Goal: Task Accomplishment & Management: Use online tool/utility

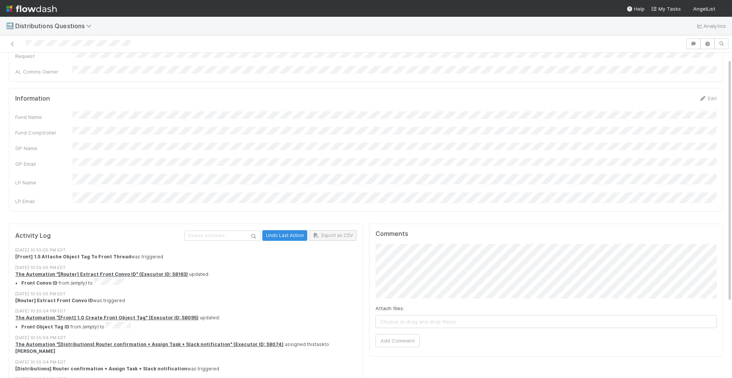
scroll to position [109, 0]
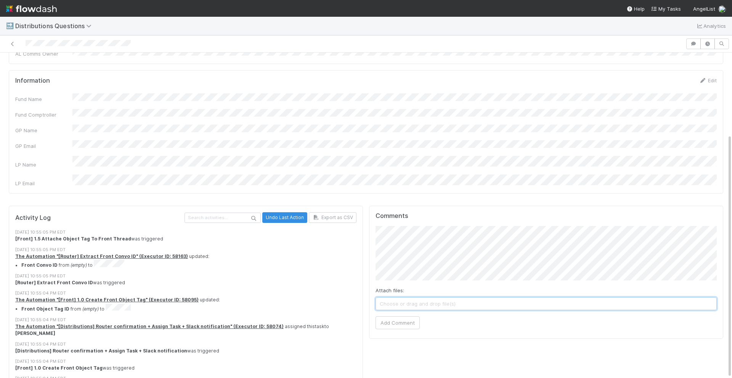
click at [420, 298] on span "Choose or drag and drop file(s)" at bounding box center [546, 304] width 340 height 12
click at [388, 316] on button "Add Comment" at bounding box center [397, 322] width 44 height 13
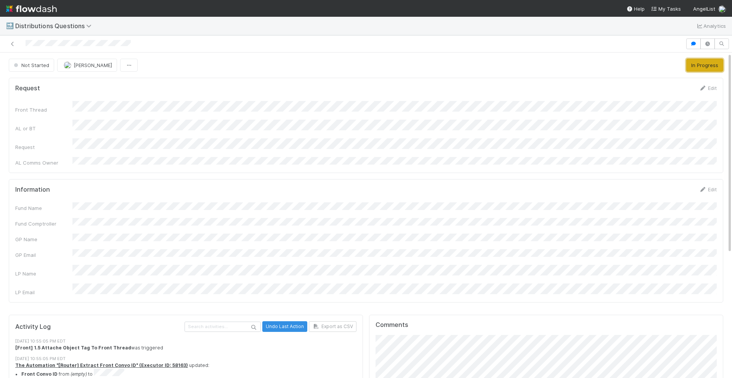
click at [714, 64] on button "In Progress" at bounding box center [704, 65] width 37 height 13
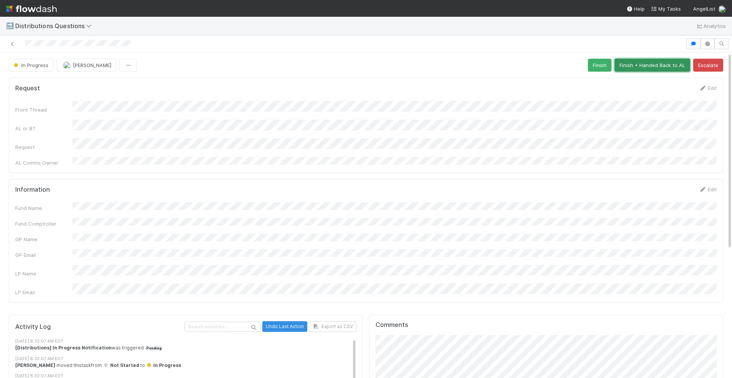
click at [629, 66] on button "Finish + Handed Back to AL" at bounding box center [651, 65] width 75 height 13
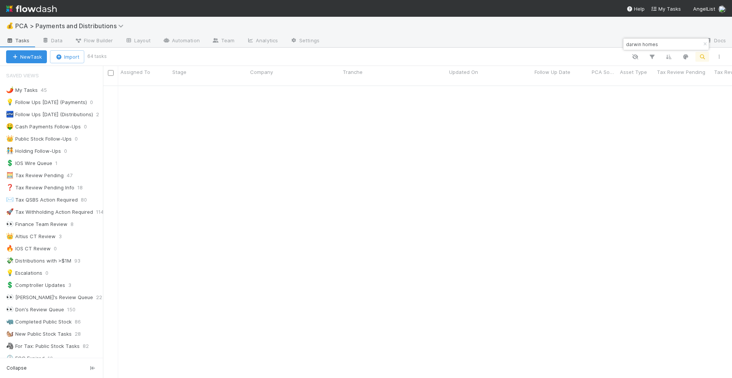
scroll to position [591, 0]
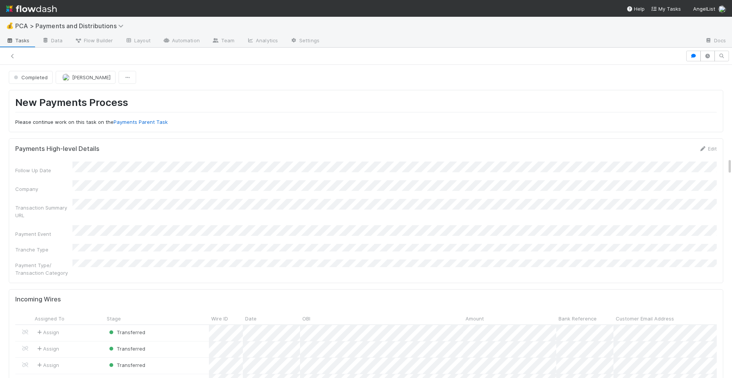
scroll to position [1111, 0]
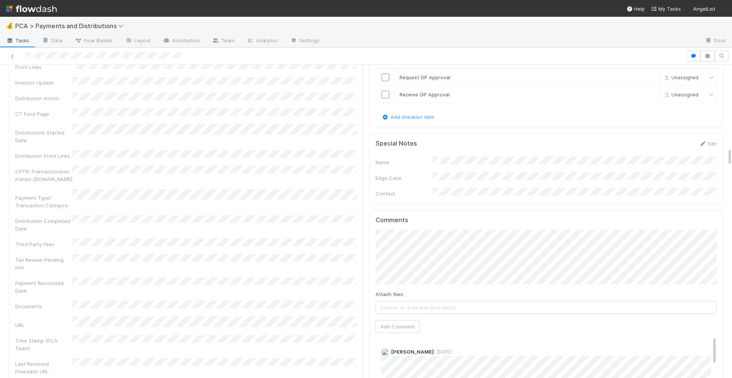
scroll to position [1457, 0]
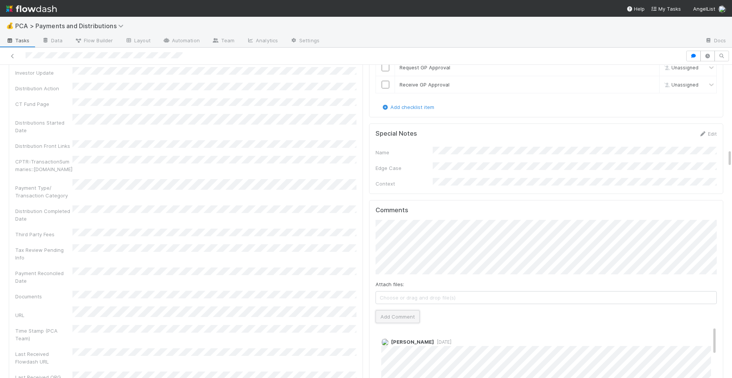
click at [393, 310] on button "Add Comment" at bounding box center [397, 316] width 44 height 13
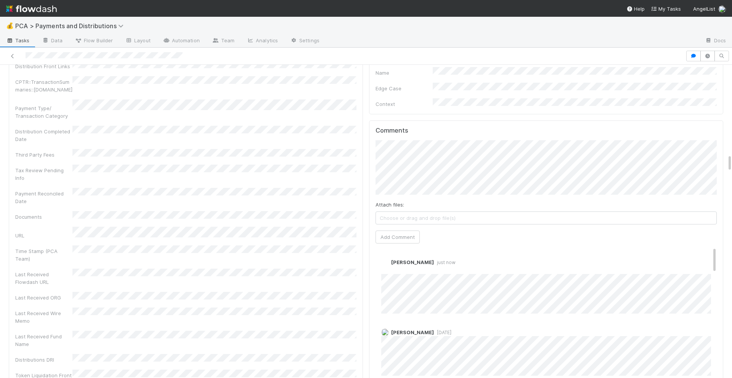
scroll to position [1542, 0]
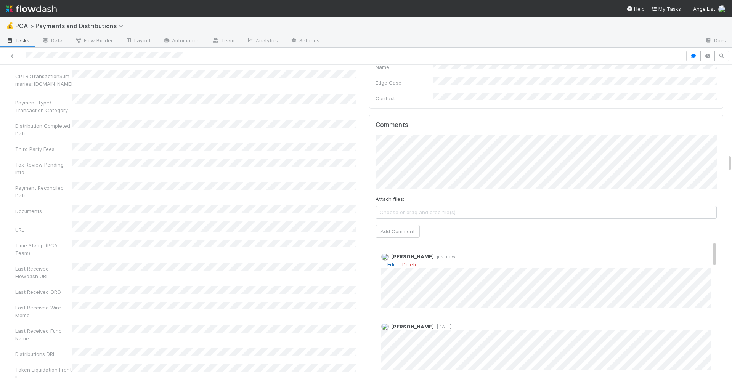
click at [396, 261] on link "Edit" at bounding box center [391, 264] width 9 height 6
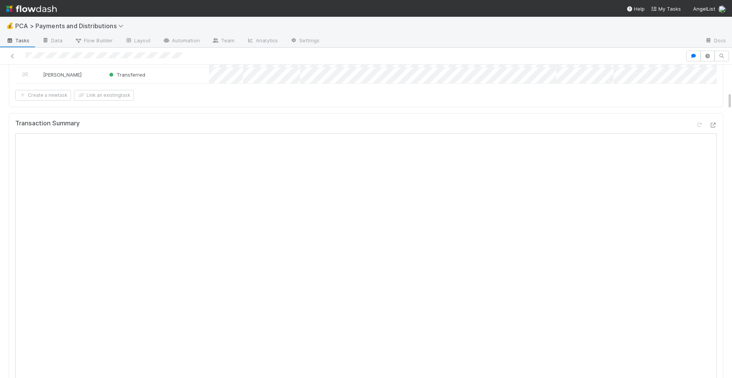
scroll to position [0, 0]
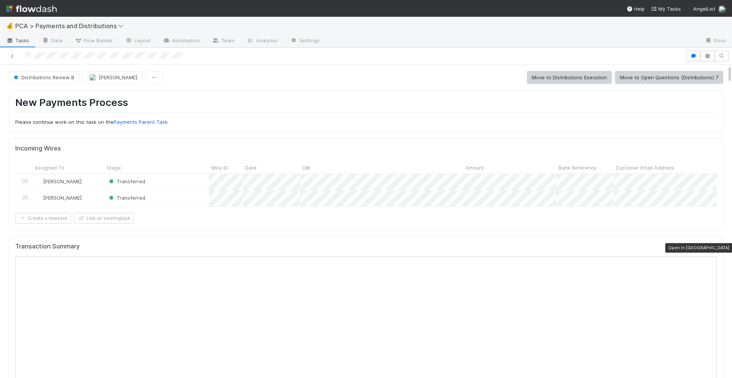
click at [713, 244] on div at bounding box center [713, 248] width 8 height 8
click at [587, 77] on button "Move to Distributions Execution" at bounding box center [569, 77] width 85 height 13
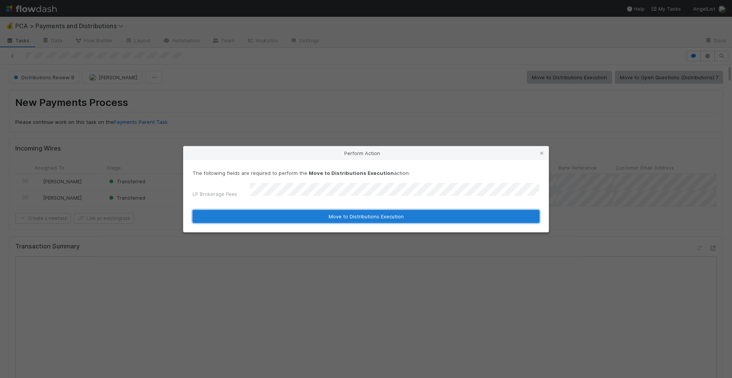
click at [392, 212] on button "Move to Distributions Execution" at bounding box center [365, 216] width 347 height 13
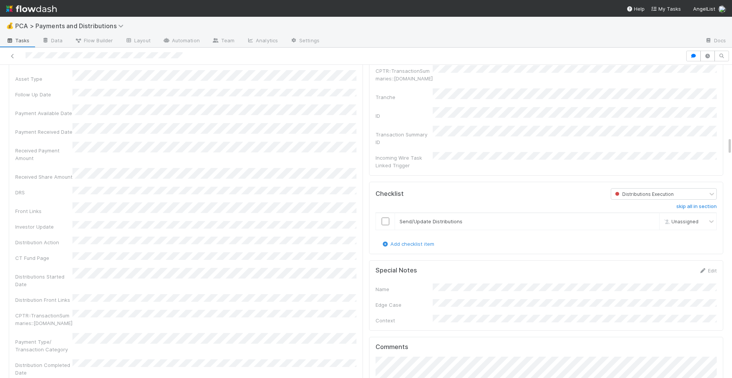
scroll to position [1418, 0]
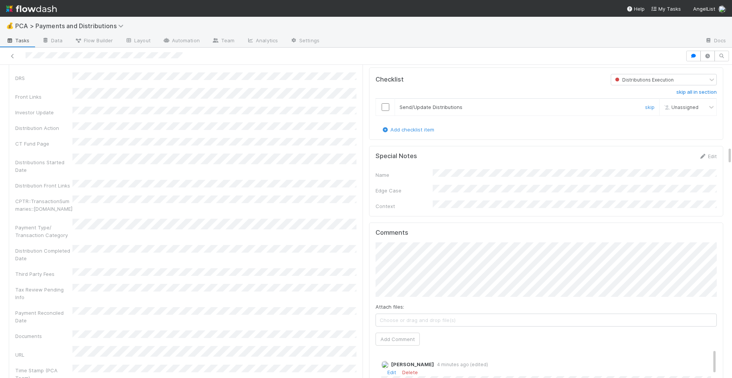
click at [385, 103] on input "checkbox" at bounding box center [385, 107] width 8 height 8
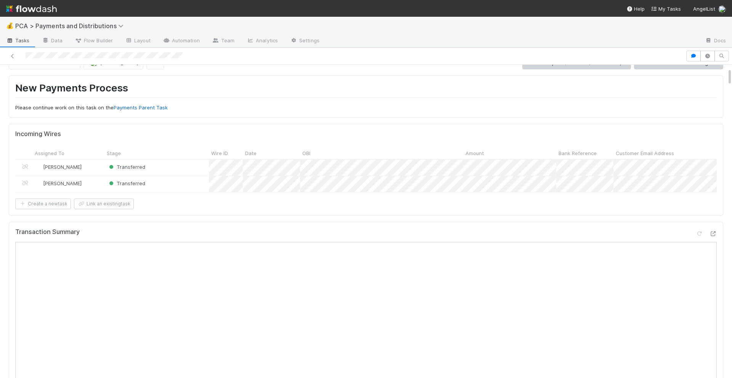
scroll to position [0, 0]
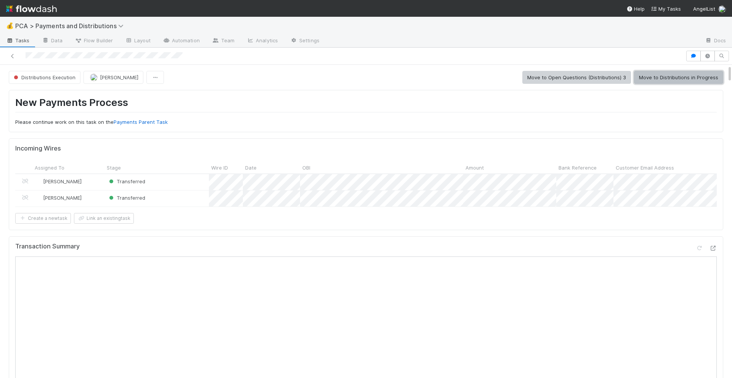
click at [652, 77] on button "Move to Distributions in Progress" at bounding box center [678, 77] width 89 height 13
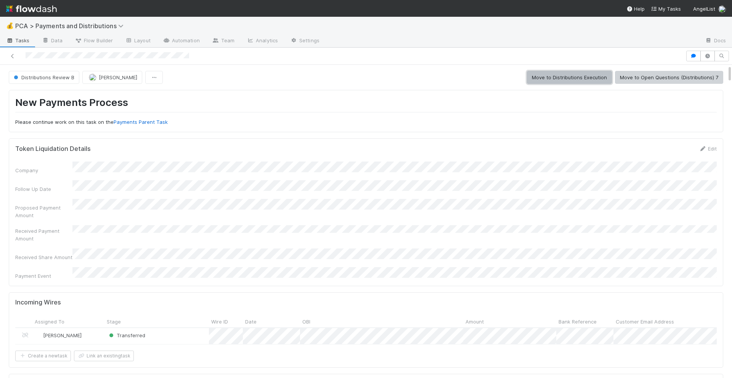
click at [559, 71] on button "Move to Distributions Execution" at bounding box center [569, 77] width 85 height 13
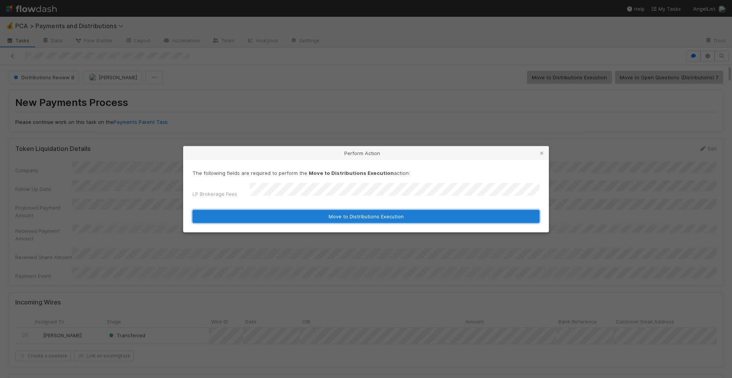
click at [431, 215] on button "Move to Distributions Execution" at bounding box center [365, 216] width 347 height 13
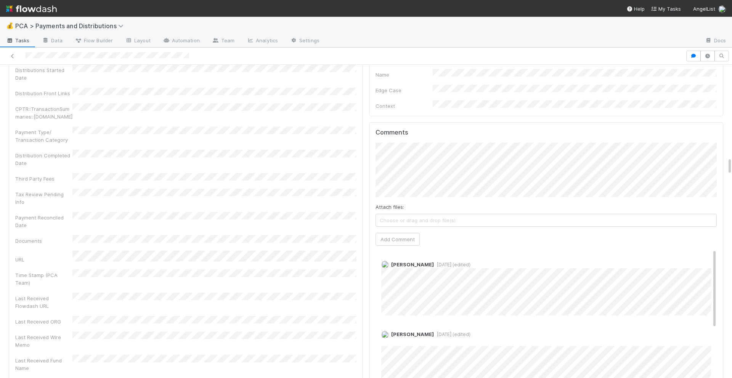
scroll to position [1607, 0]
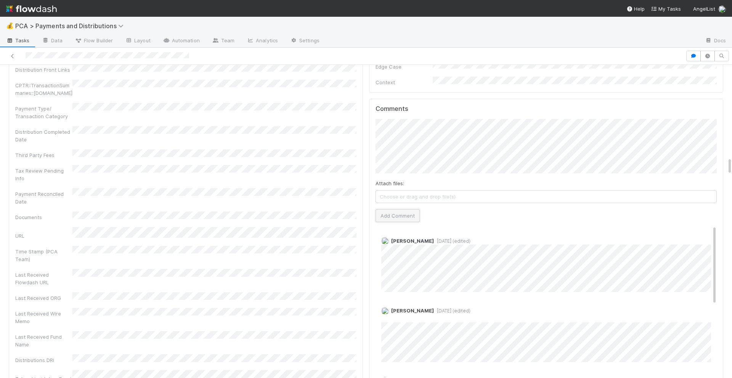
click at [402, 209] on button "Add Comment" at bounding box center [397, 215] width 44 height 13
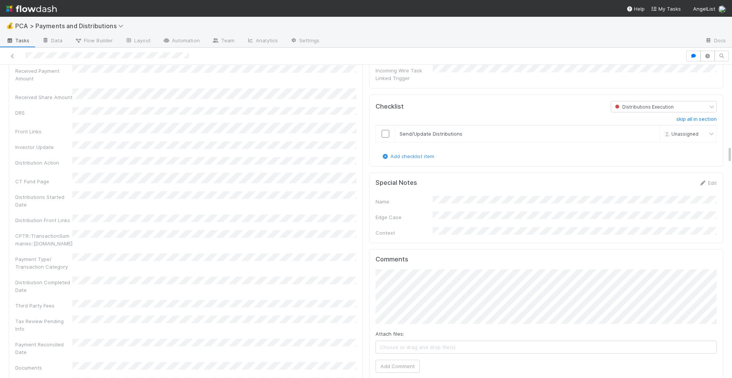
scroll to position [1370, 0]
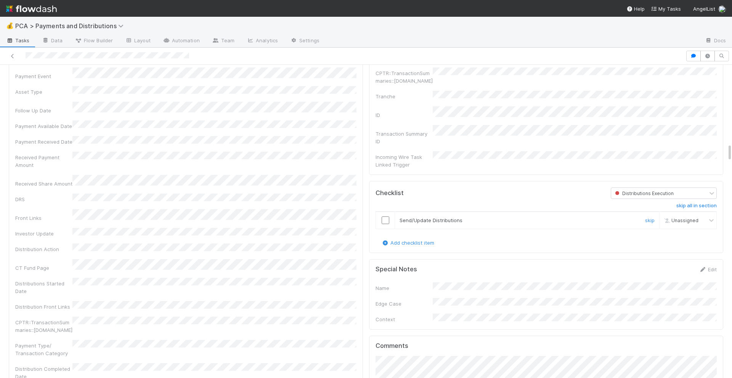
click at [381, 212] on td at bounding box center [385, 220] width 19 height 17
click at [382, 216] on input "checkbox" at bounding box center [385, 220] width 8 height 8
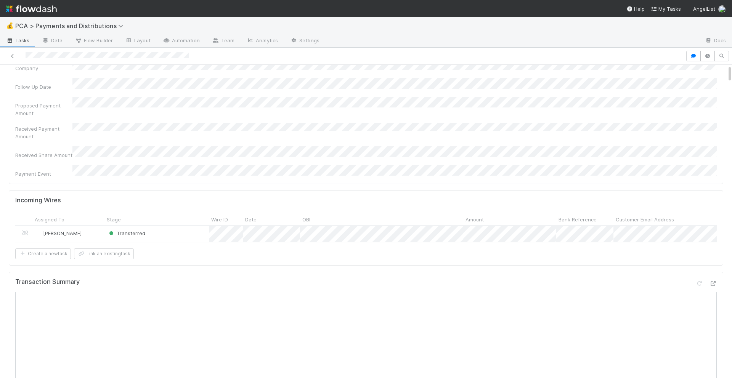
scroll to position [0, 0]
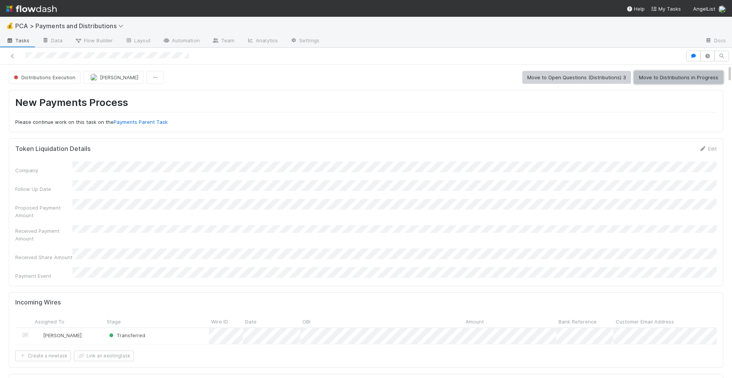
click at [675, 73] on button "Move to Distributions in Progress" at bounding box center [678, 77] width 89 height 13
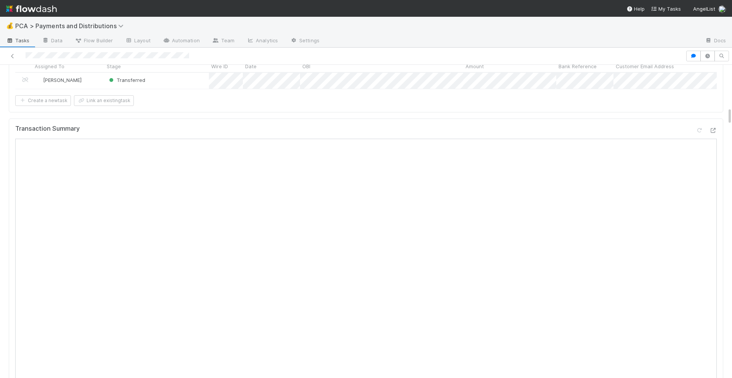
scroll to position [78, 0]
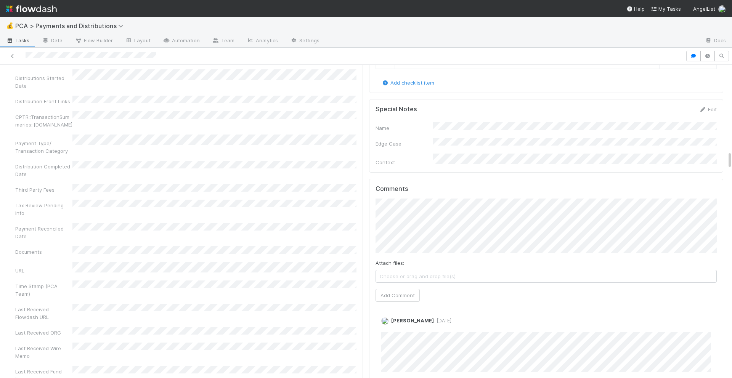
scroll to position [1525, 0]
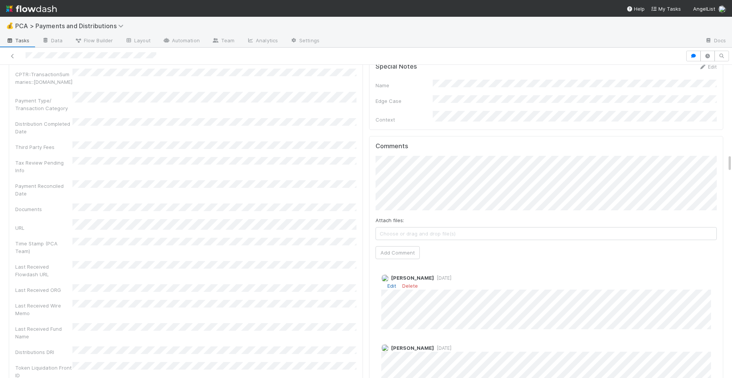
click at [392, 283] on link "Edit" at bounding box center [391, 286] width 9 height 6
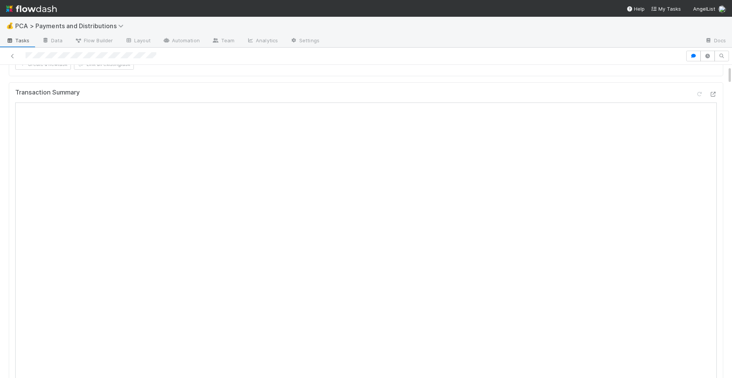
scroll to position [0, 0]
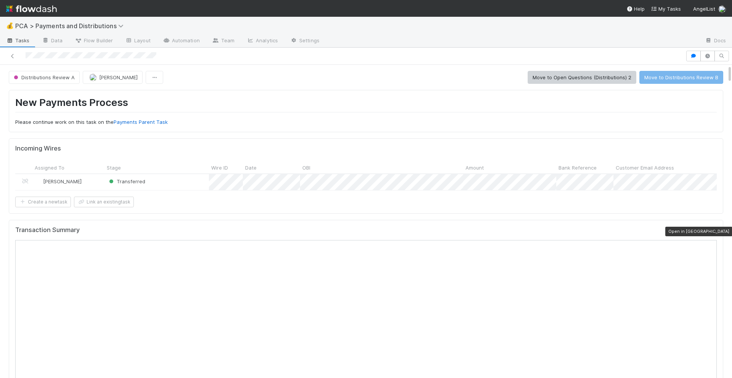
click at [710, 232] on icon at bounding box center [713, 231] width 8 height 5
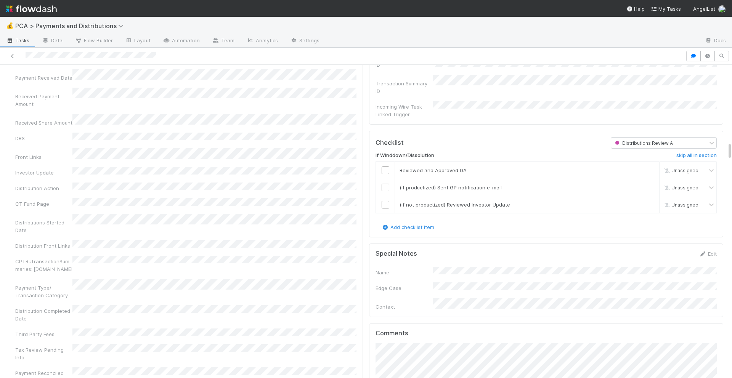
scroll to position [1320, 0]
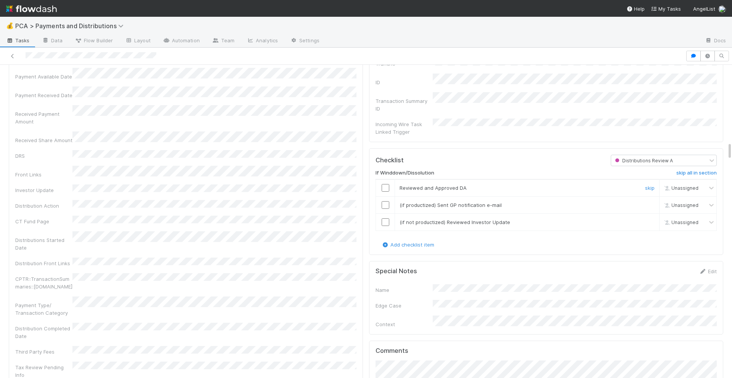
click at [384, 184] on input "checkbox" at bounding box center [385, 188] width 8 height 8
click at [384, 196] on td at bounding box center [385, 204] width 19 height 17
click at [384, 201] on input "checkbox" at bounding box center [385, 205] width 8 height 8
click at [385, 218] on input "checkbox" at bounding box center [385, 222] width 8 height 8
click at [384, 218] on input "checkbox" at bounding box center [385, 222] width 8 height 8
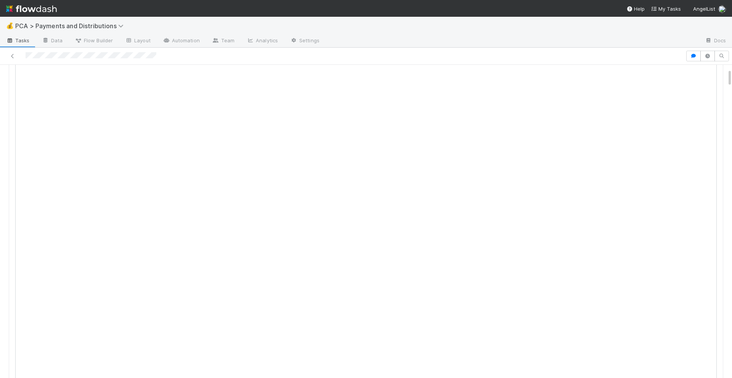
scroll to position [0, 0]
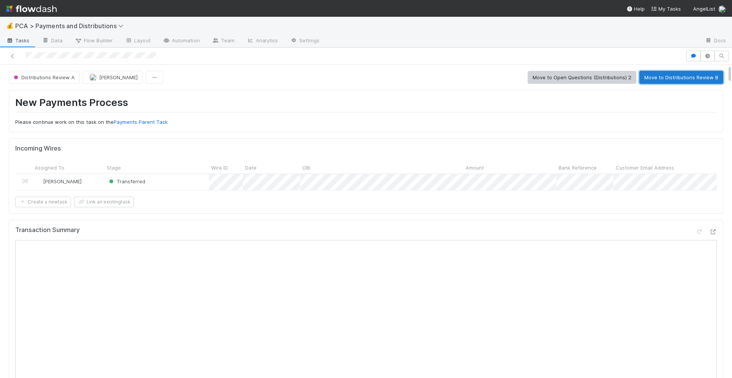
click at [666, 83] on button "Move to Distributions Review B" at bounding box center [681, 77] width 84 height 13
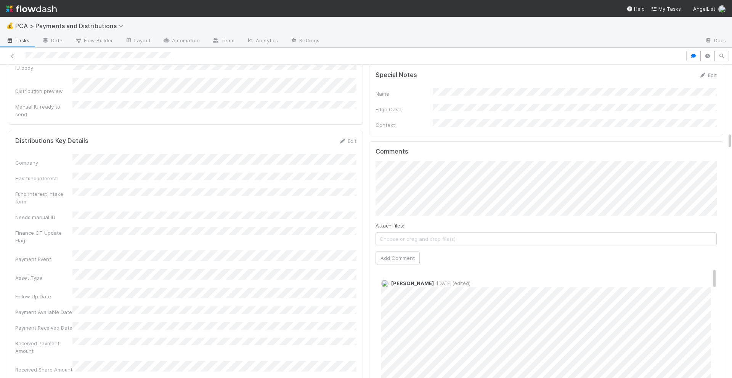
scroll to position [1217, 0]
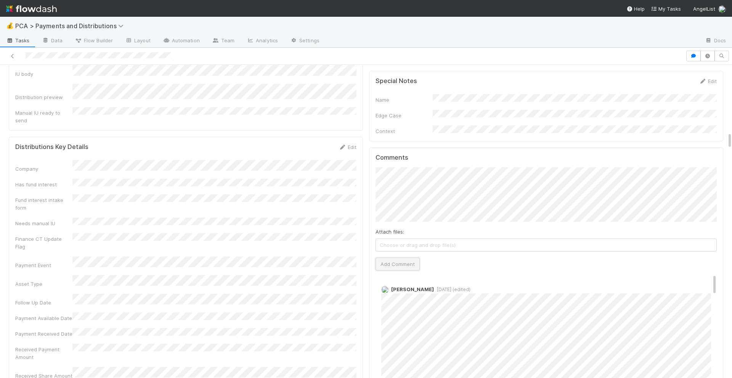
click at [386, 258] on button "Add Comment" at bounding box center [397, 264] width 44 height 13
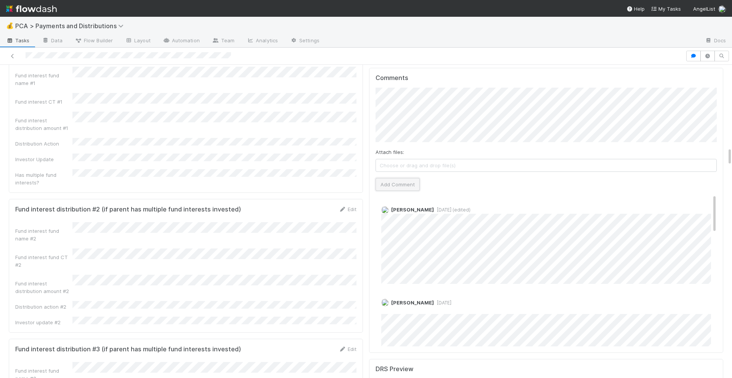
click at [413, 178] on button "Add Comment" at bounding box center [397, 184] width 44 height 13
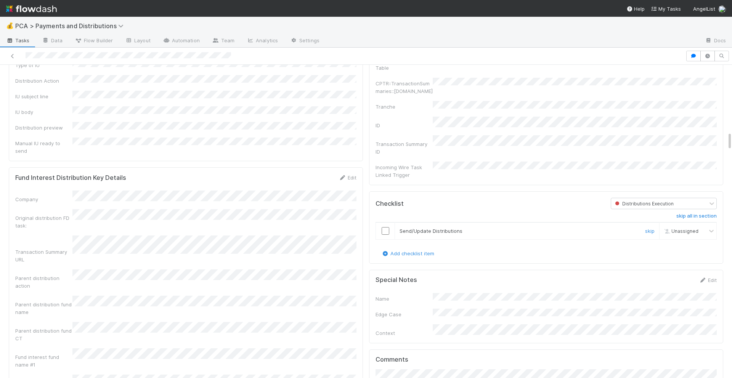
scroll to position [1084, 0]
click at [386, 229] on input "checkbox" at bounding box center [385, 233] width 8 height 8
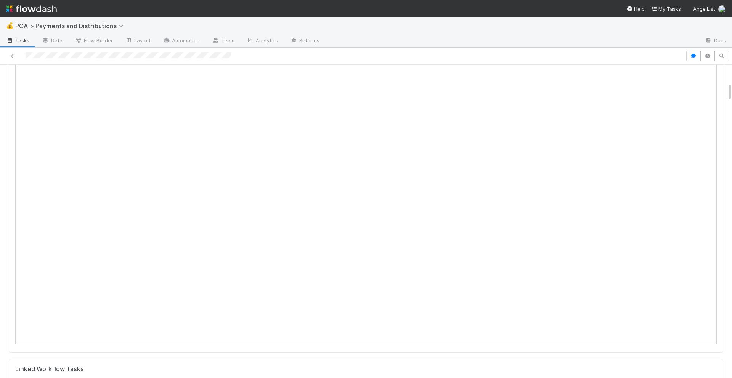
scroll to position [0, 0]
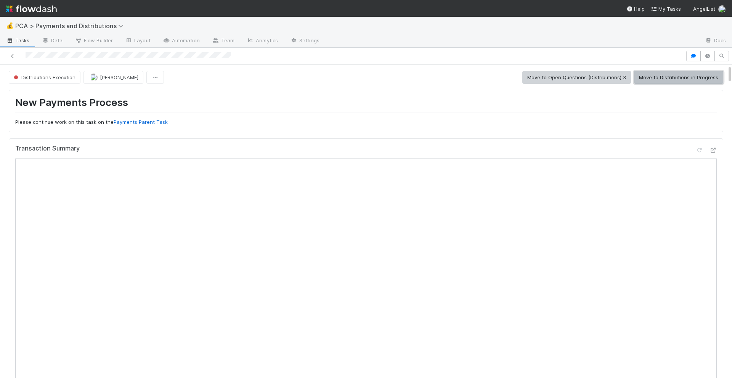
click at [675, 82] on button "Move to Distributions in Progress" at bounding box center [678, 77] width 89 height 13
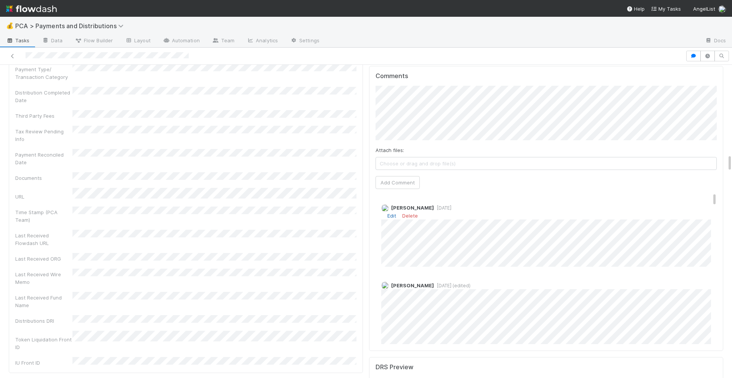
click at [389, 213] on link "Edit" at bounding box center [391, 216] width 9 height 6
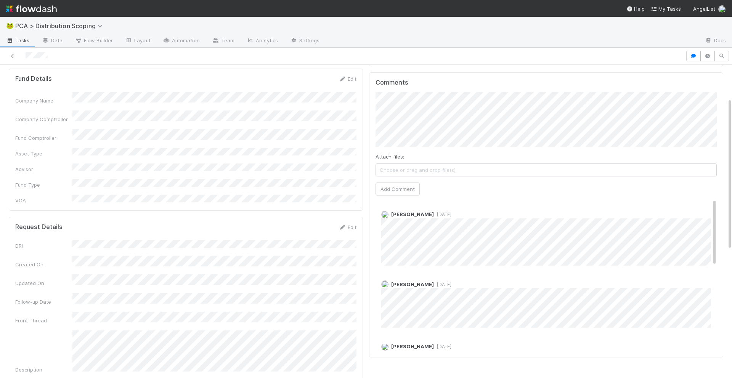
scroll to position [68, 0]
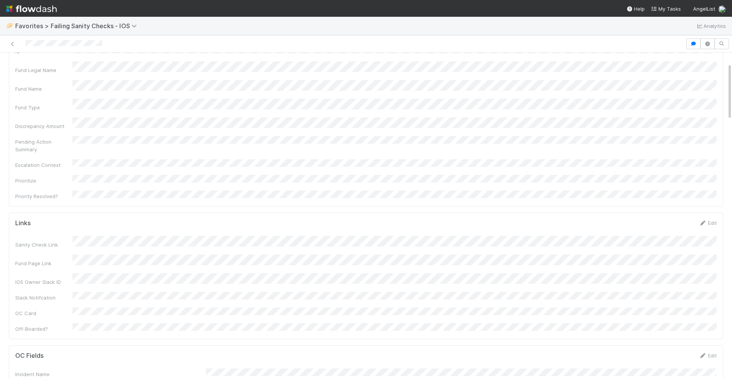
scroll to position [58, 0]
